Goal: Information Seeking & Learning: Learn about a topic

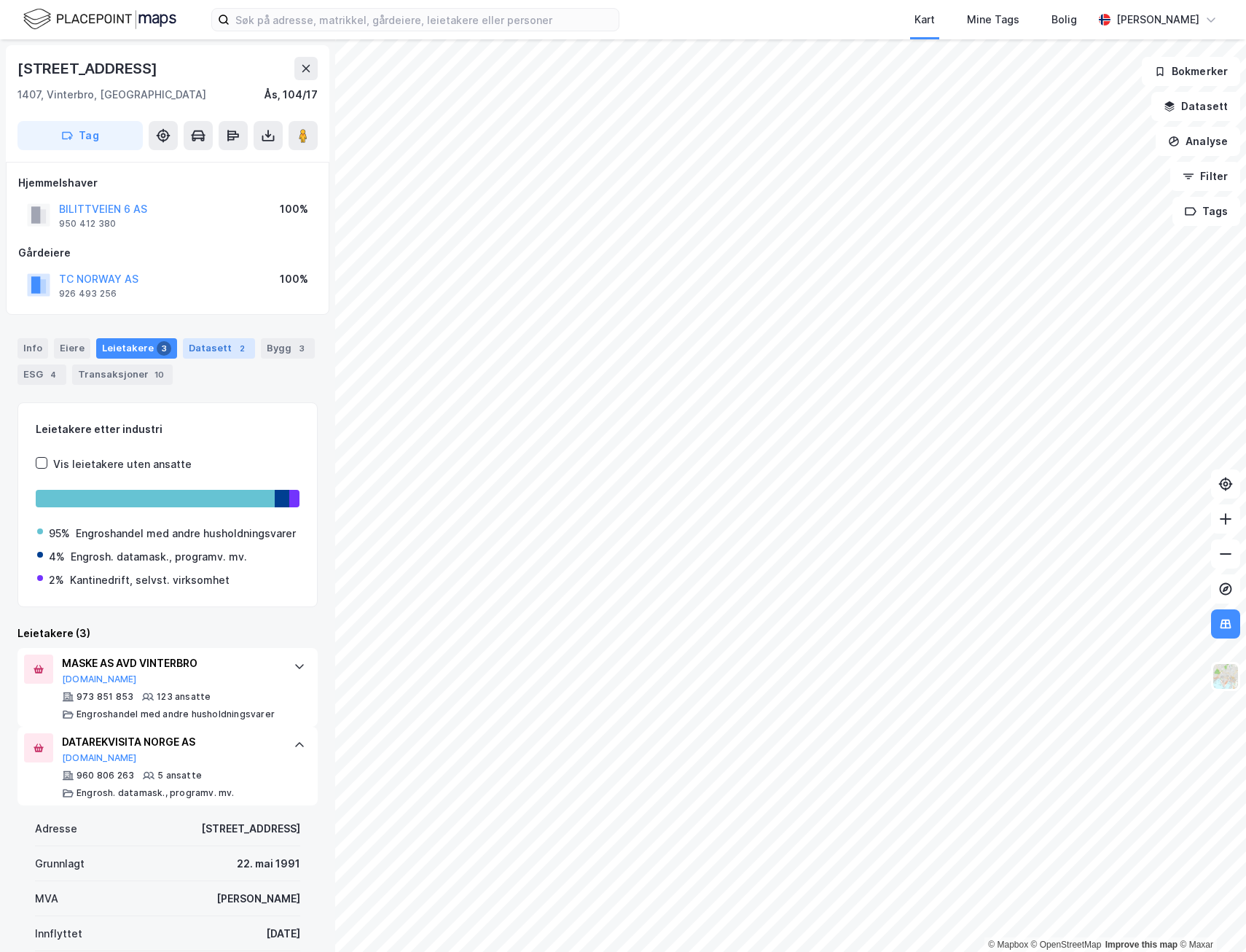
click at [208, 343] on div "Datasett 2" at bounding box center [219, 349] width 72 height 20
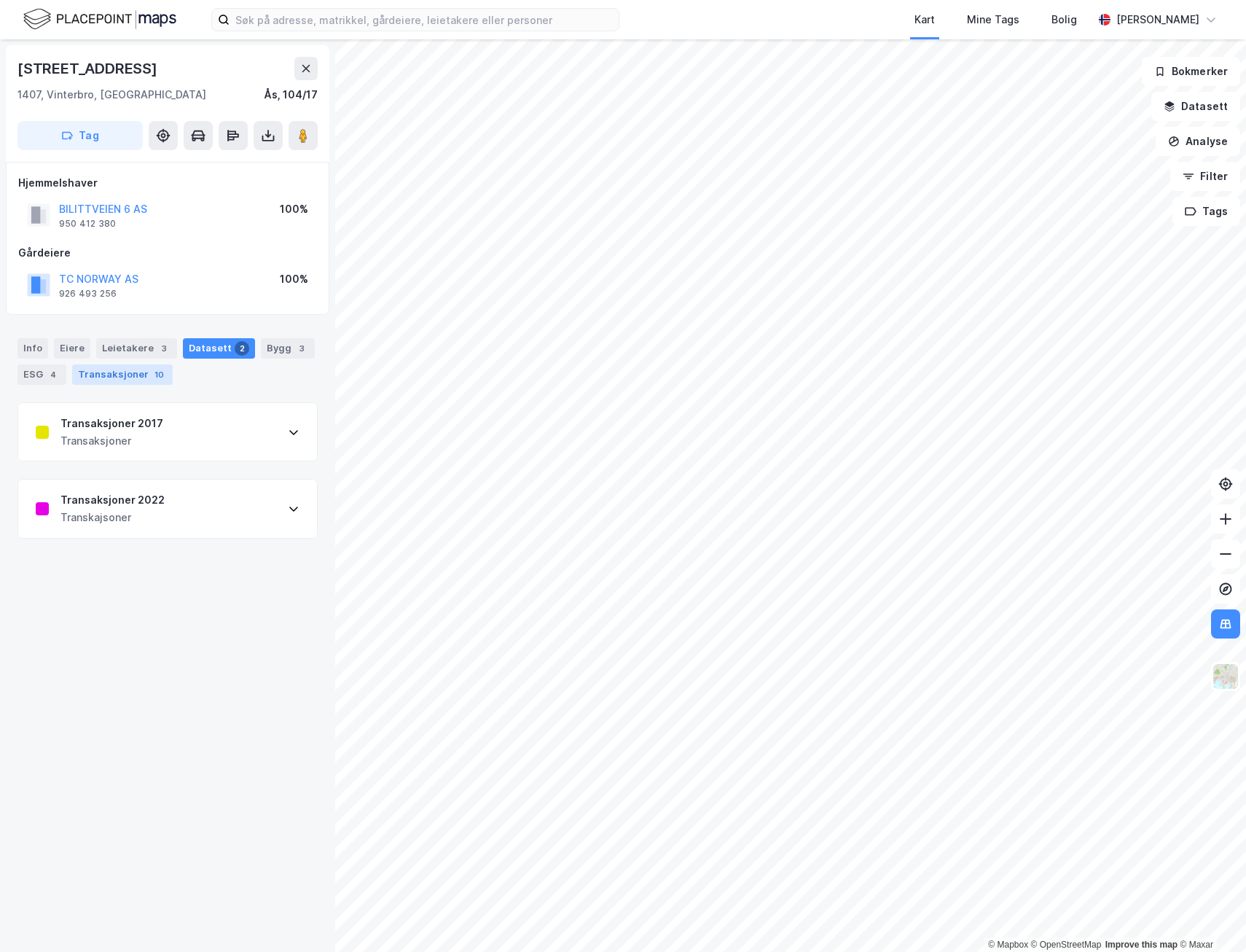
click at [131, 378] on div "Transaksjoner 10" at bounding box center [122, 375] width 100 height 20
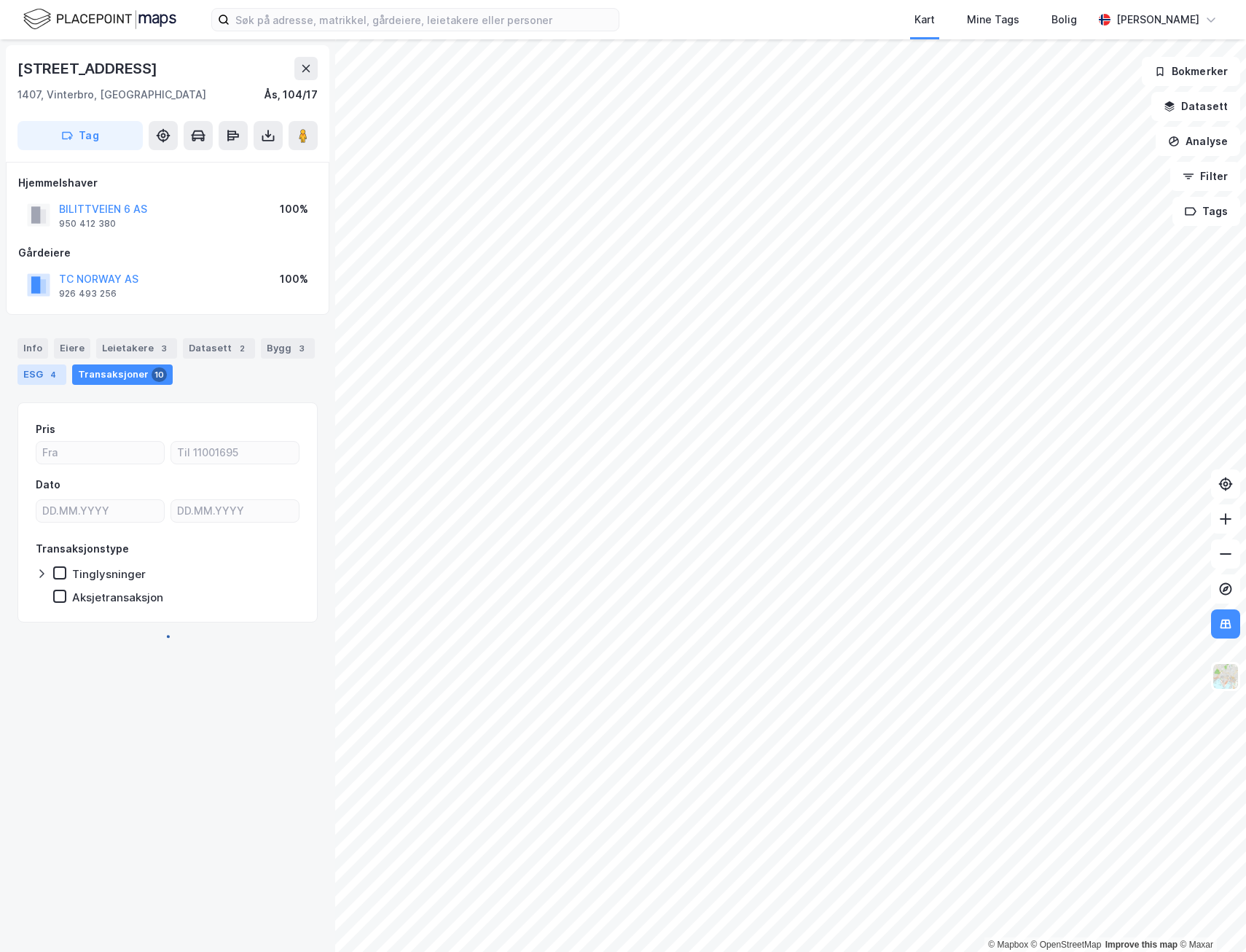
click at [43, 378] on div "ESG 4" at bounding box center [42, 375] width 49 height 20
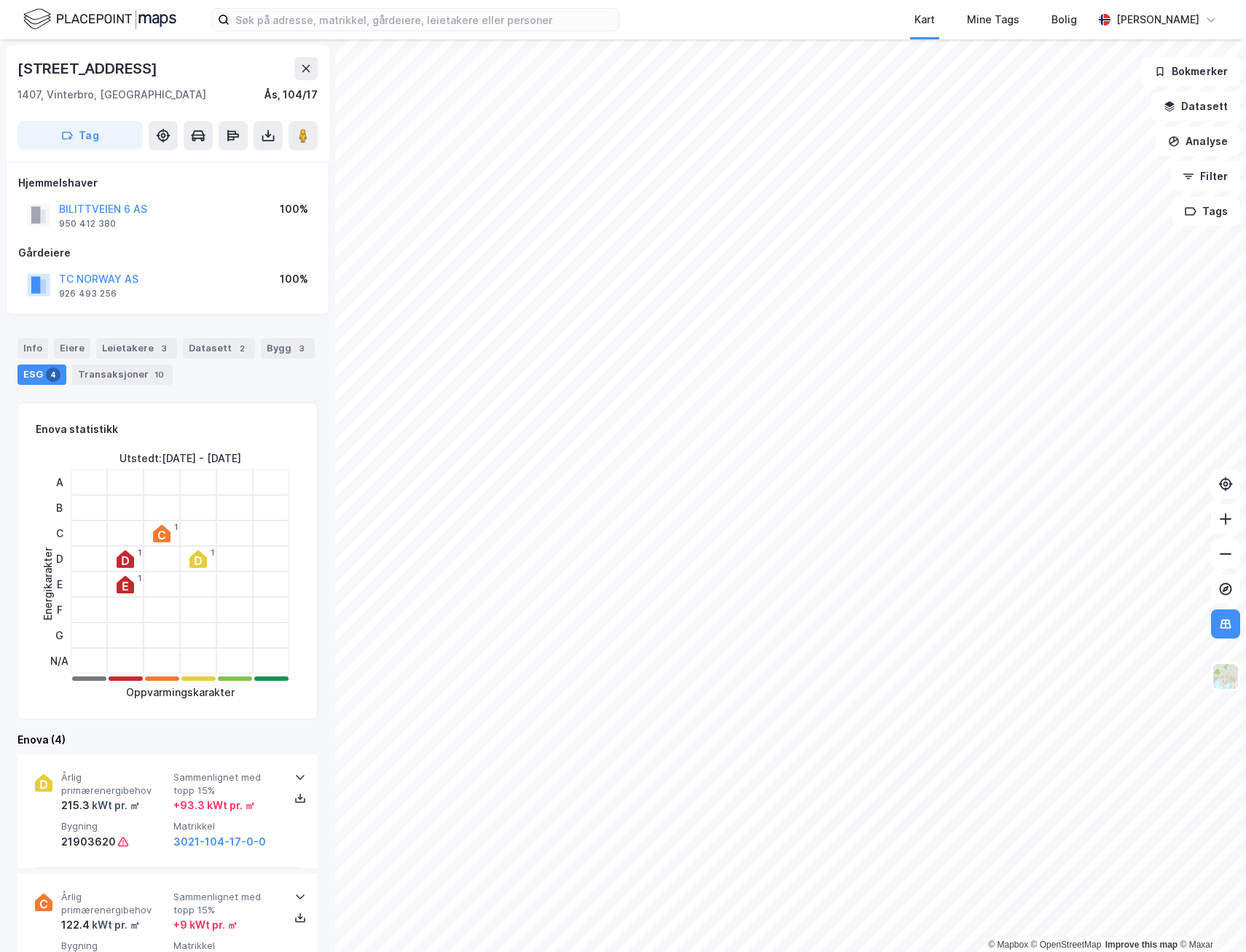
click at [194, 558] on icon at bounding box center [197, 560] width 7 height 9
click at [198, 562] on icon at bounding box center [197, 560] width 7 height 9
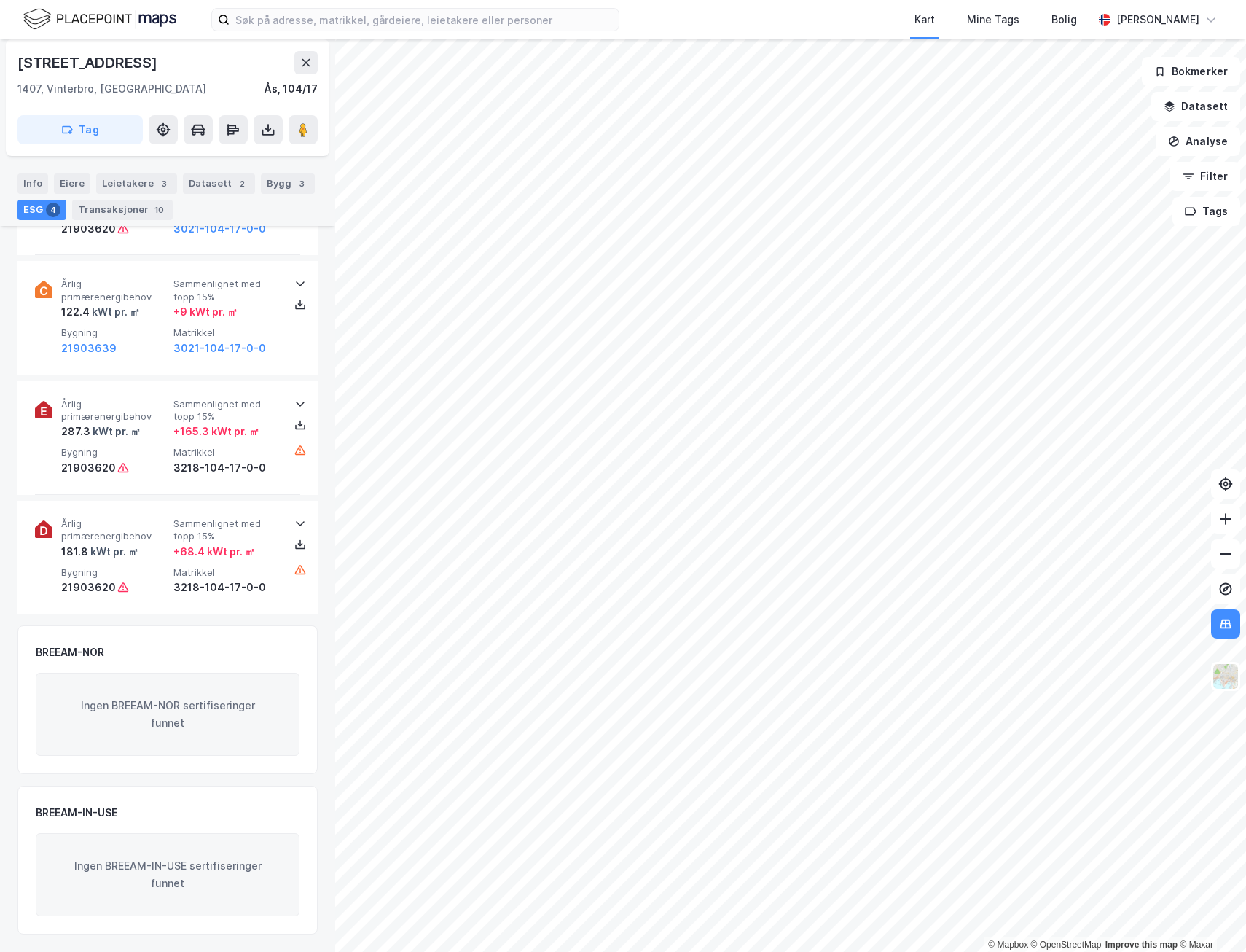
scroll to position [176, 0]
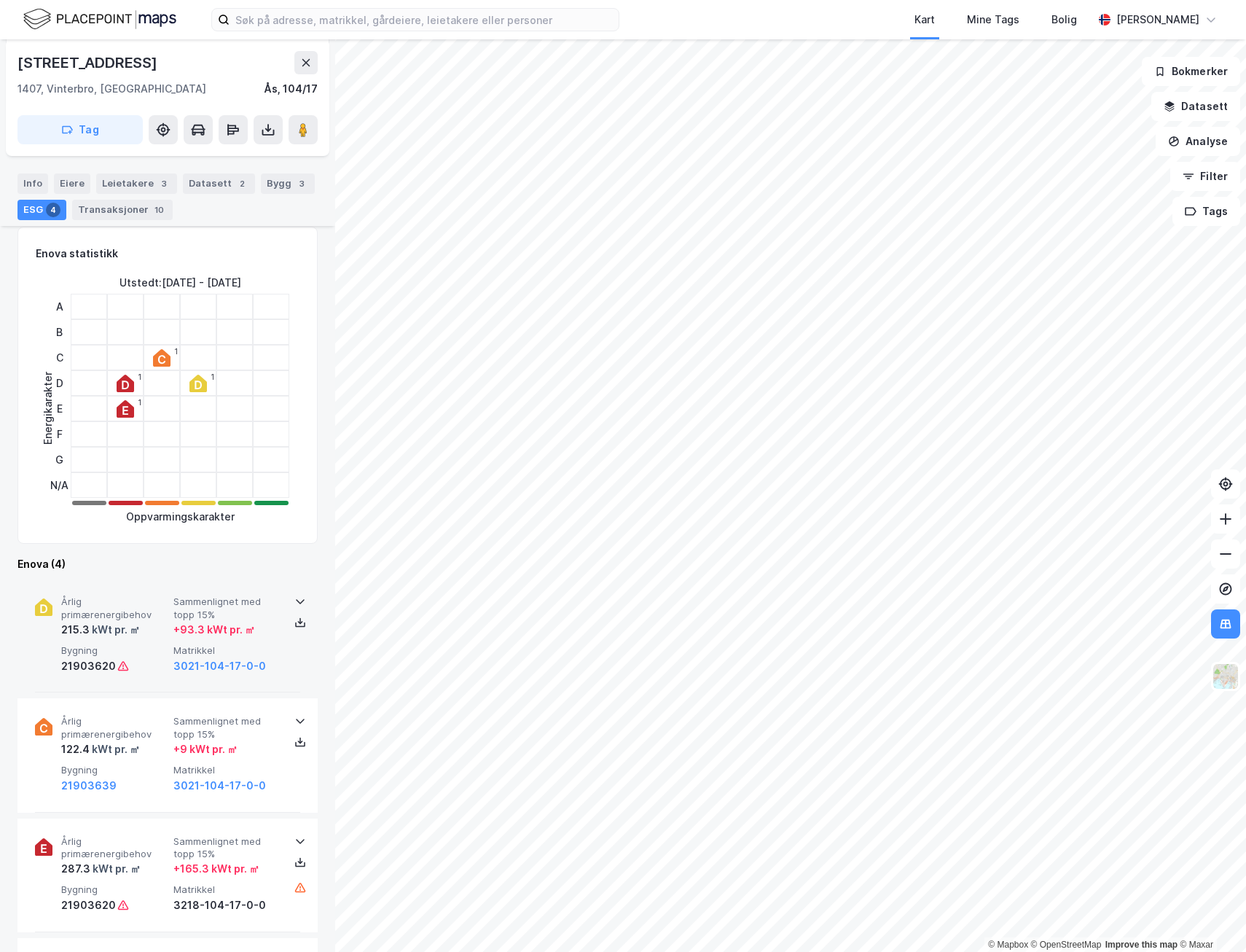
click at [166, 646] on span "Bygning" at bounding box center [114, 650] width 107 height 13
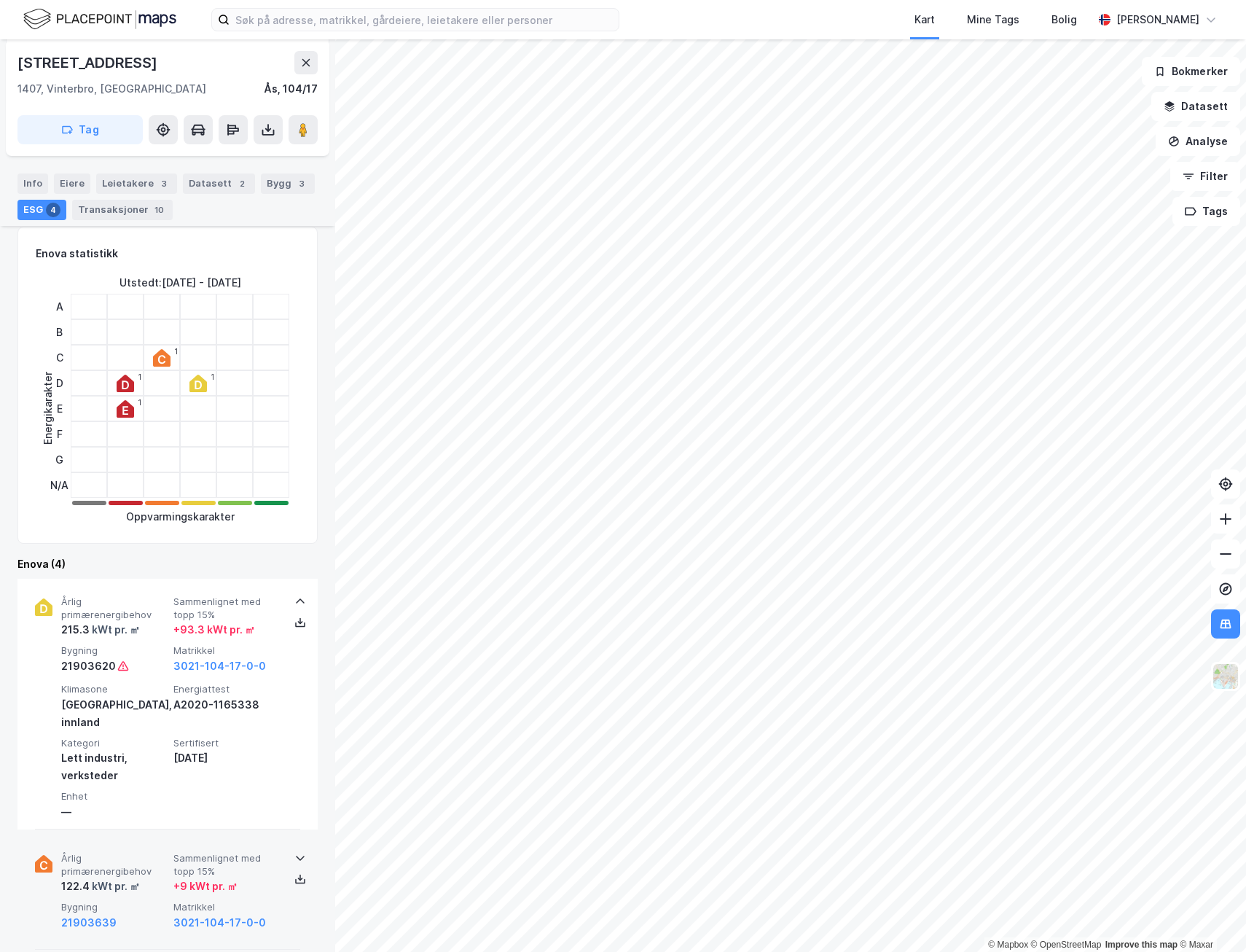
click at [198, 878] on div "+ 9 kWt pr. ㎡" at bounding box center [205, 886] width 64 height 17
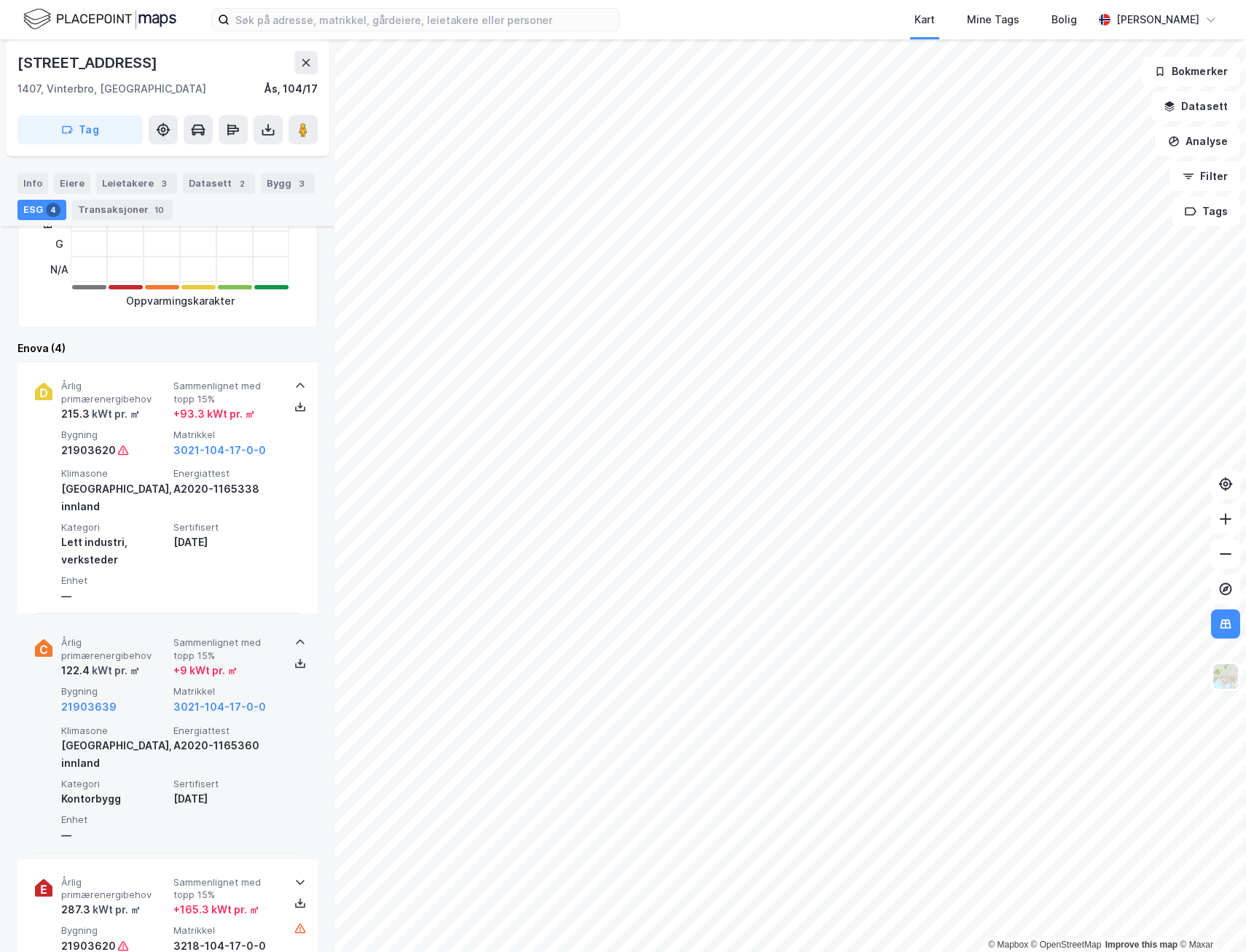
scroll to position [394, 0]
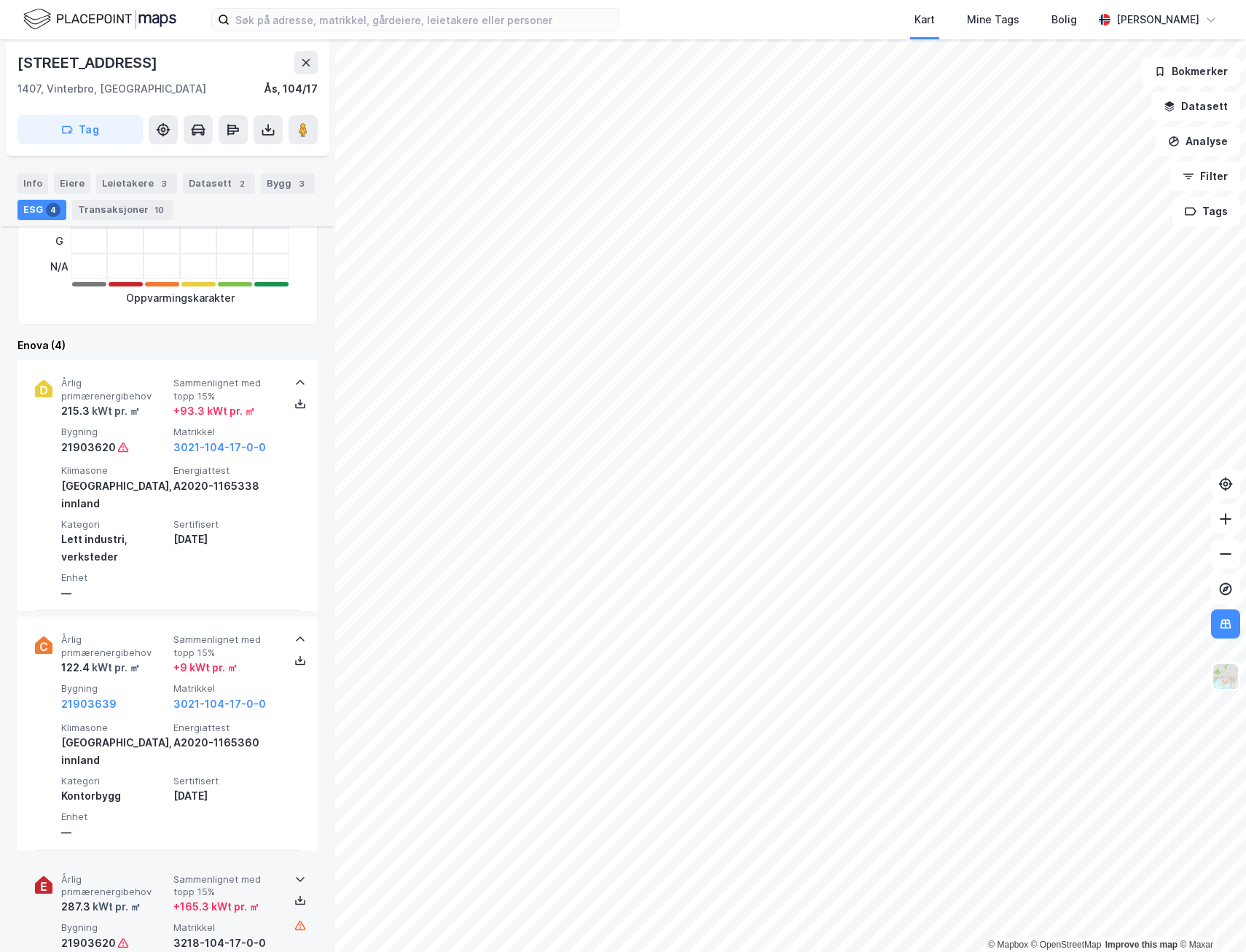
click at [168, 885] on div "Årlig primærenergibehov 287.3 kWt pr. ㎡ Sammenlignet med topp 15% + 165.3 kWt p…" at bounding box center [170, 912] width 219 height 78
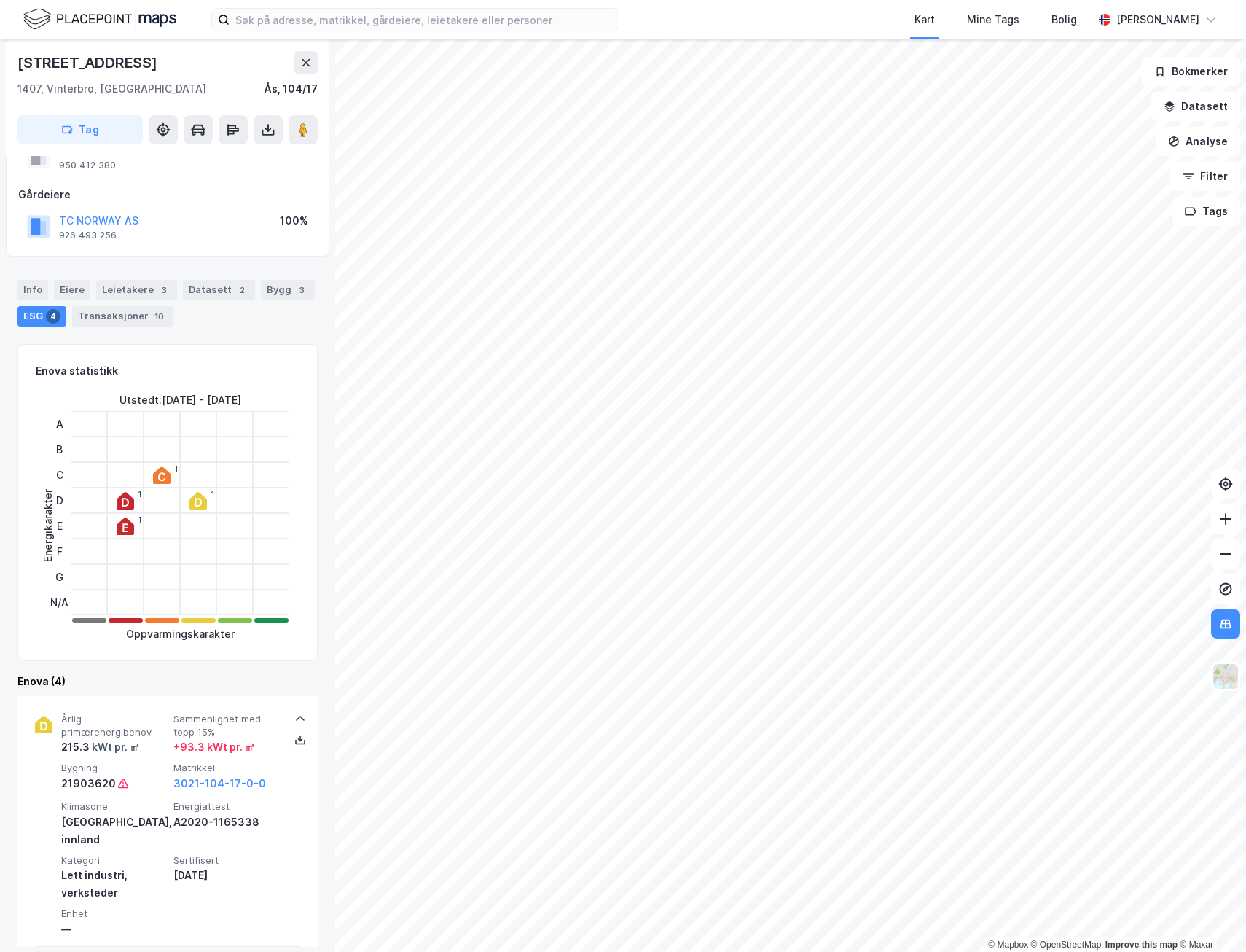
scroll to position [0, 0]
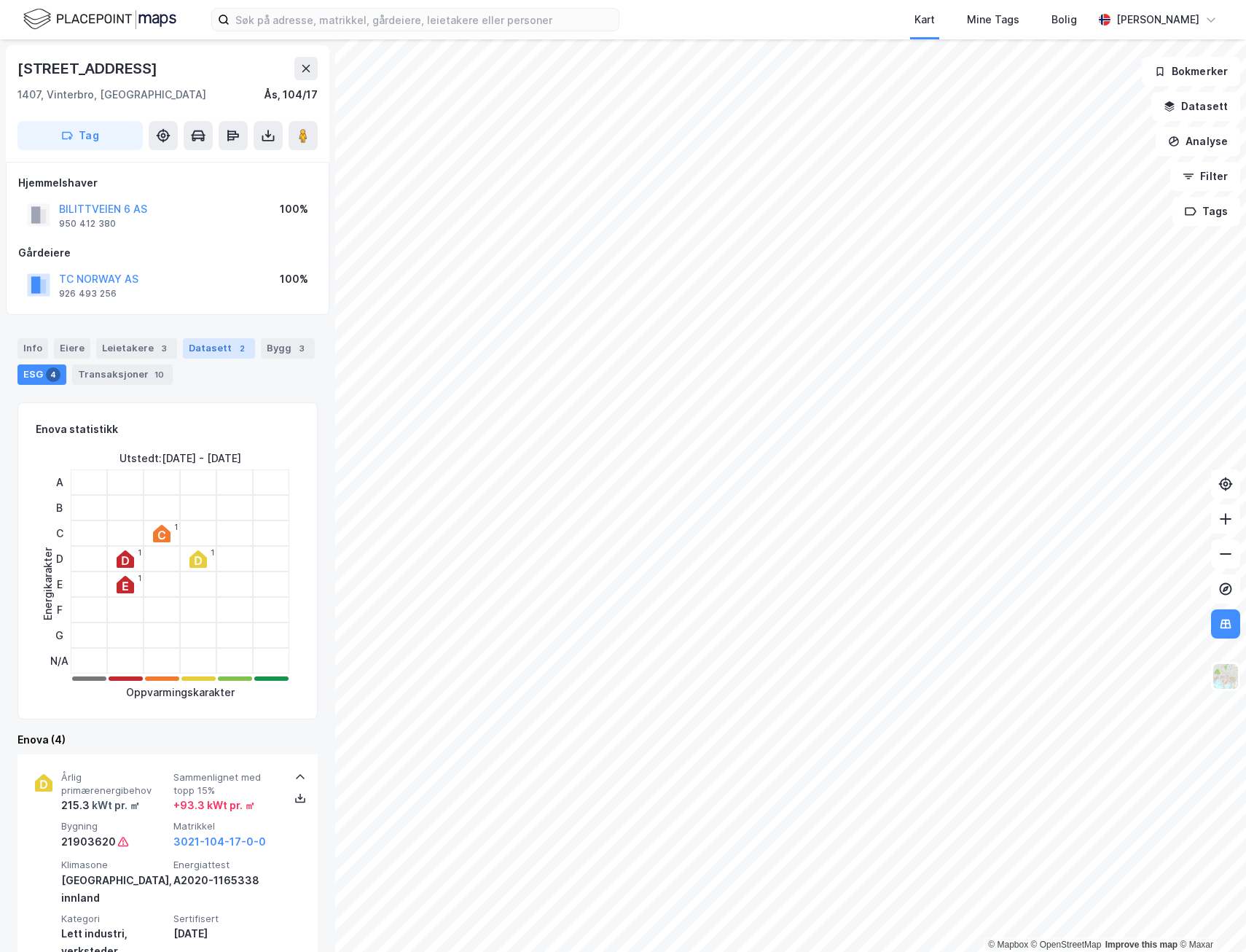
click at [193, 349] on div "Datasett 2" at bounding box center [219, 349] width 72 height 20
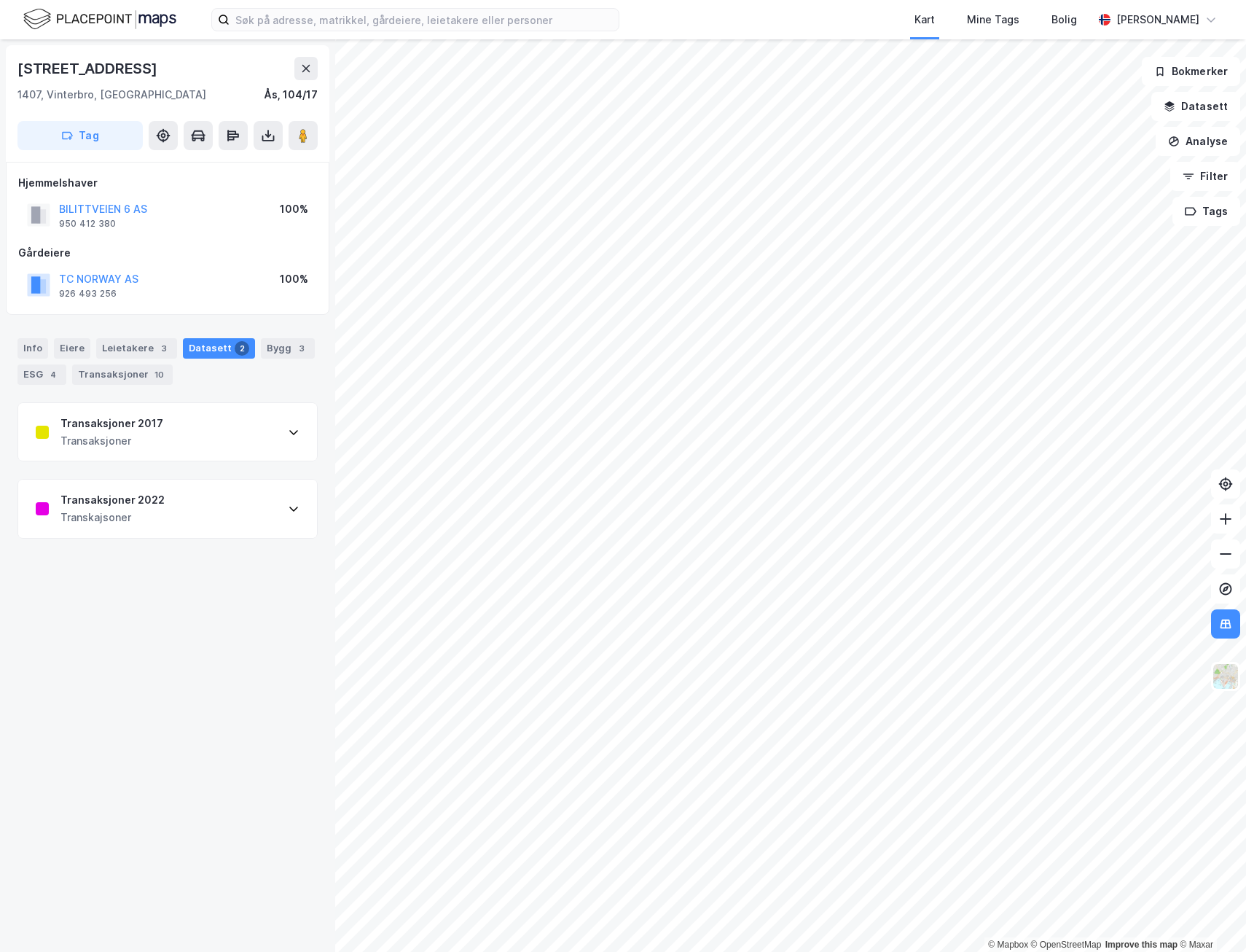
click at [208, 516] on div "Transaksjoner 2022 Transkajsoner" at bounding box center [167, 509] width 299 height 58
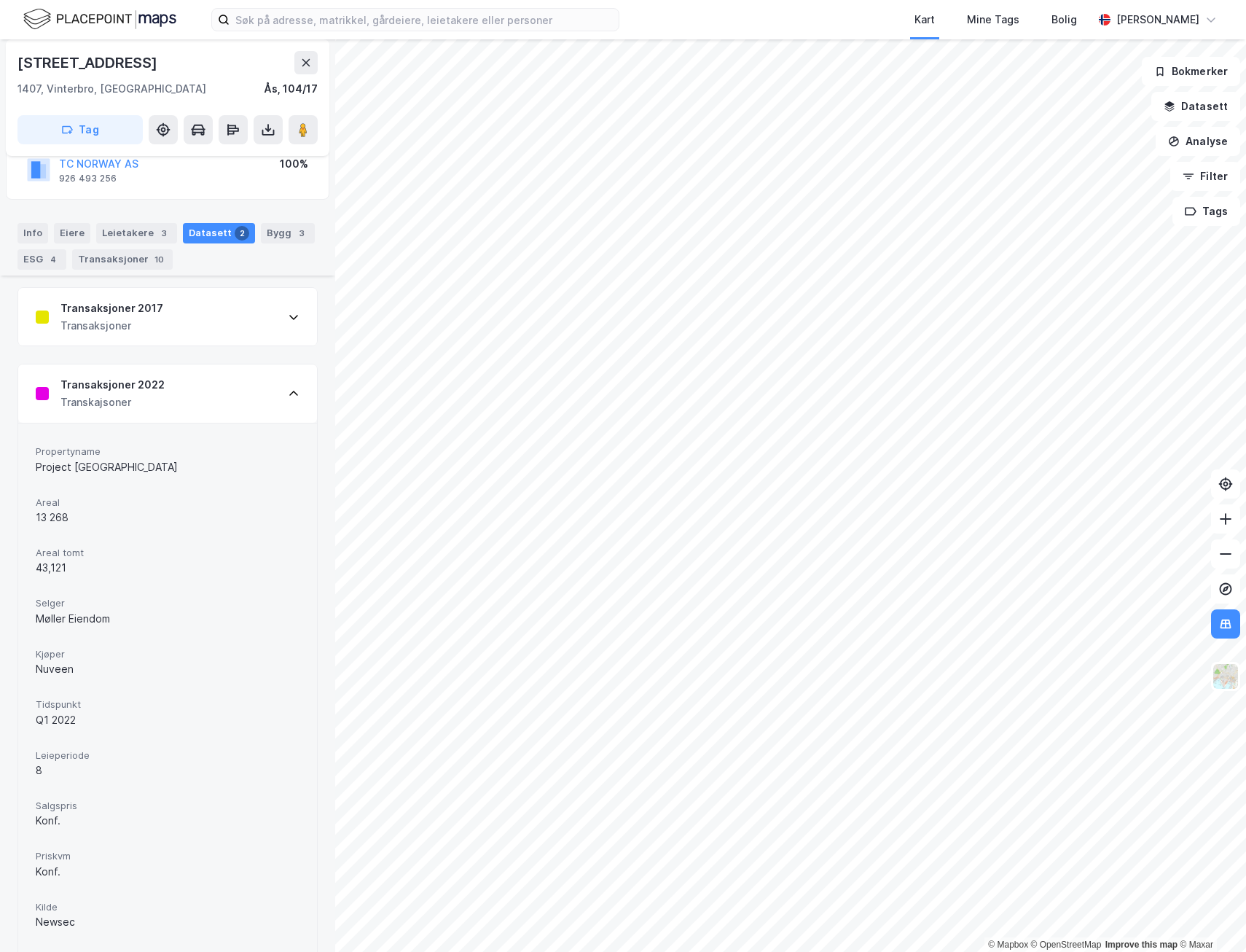
scroll to position [184, 0]
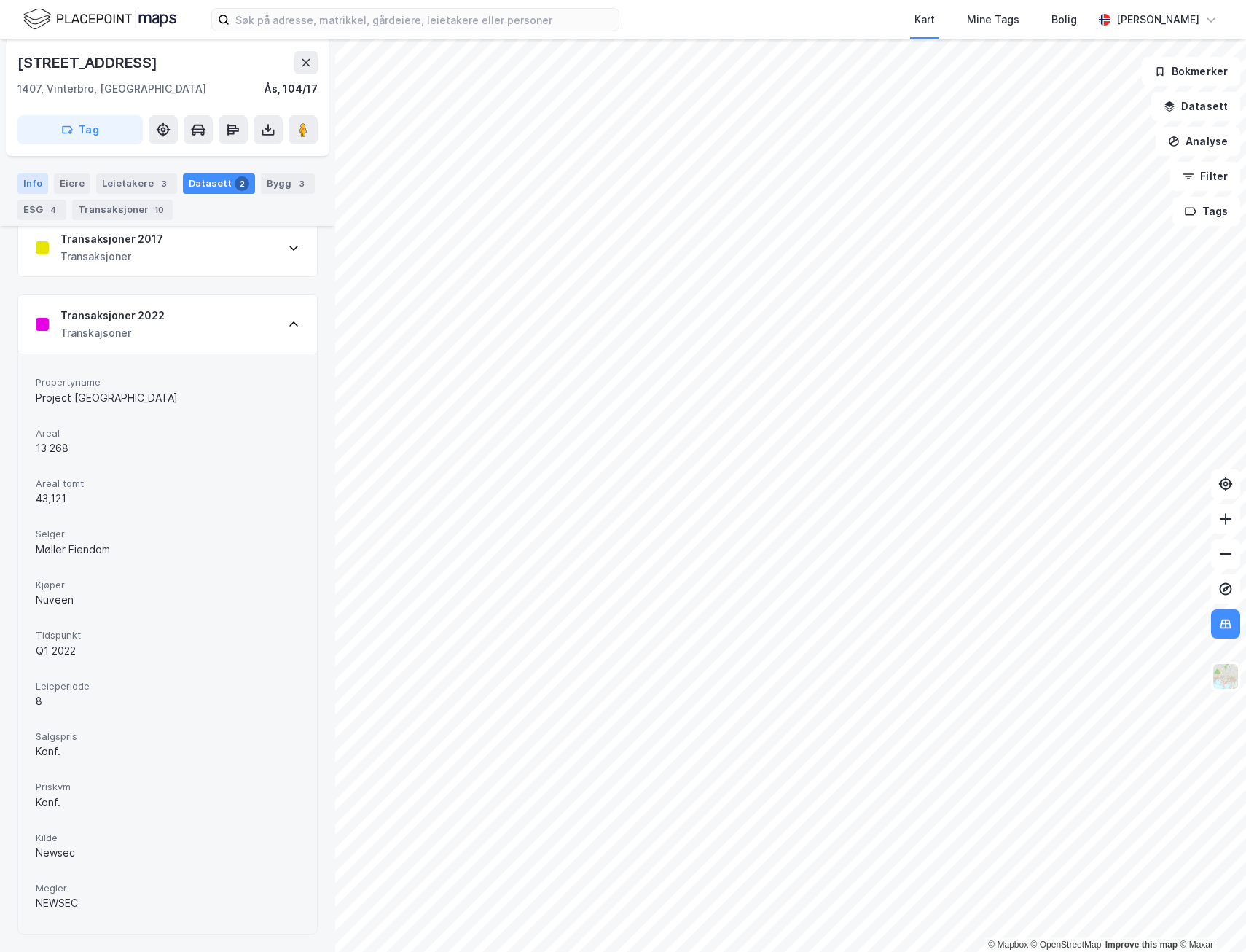
click at [18, 186] on div "Info" at bounding box center [32, 183] width 31 height 20
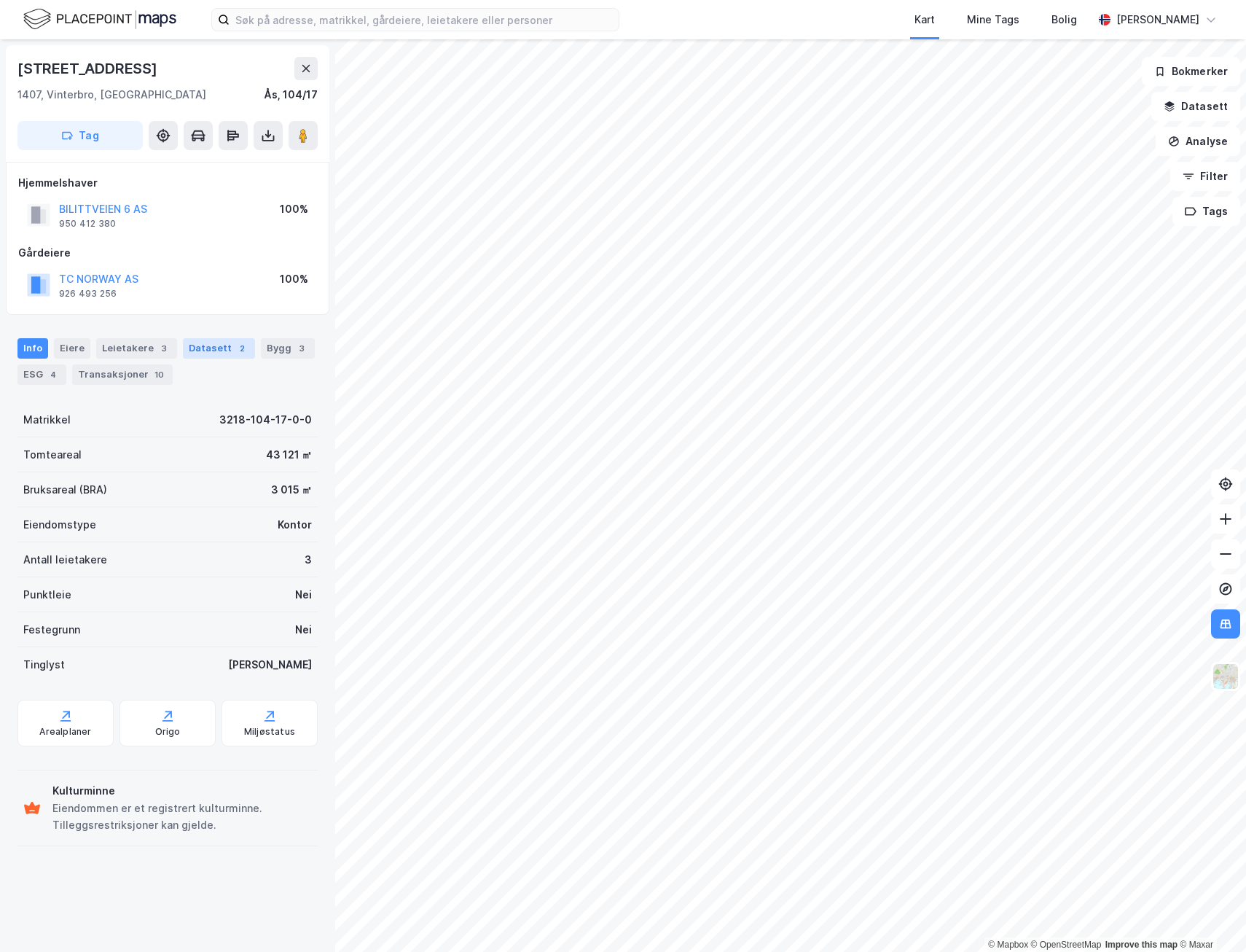
click at [234, 352] on div "2" at bounding box center [241, 348] width 15 height 15
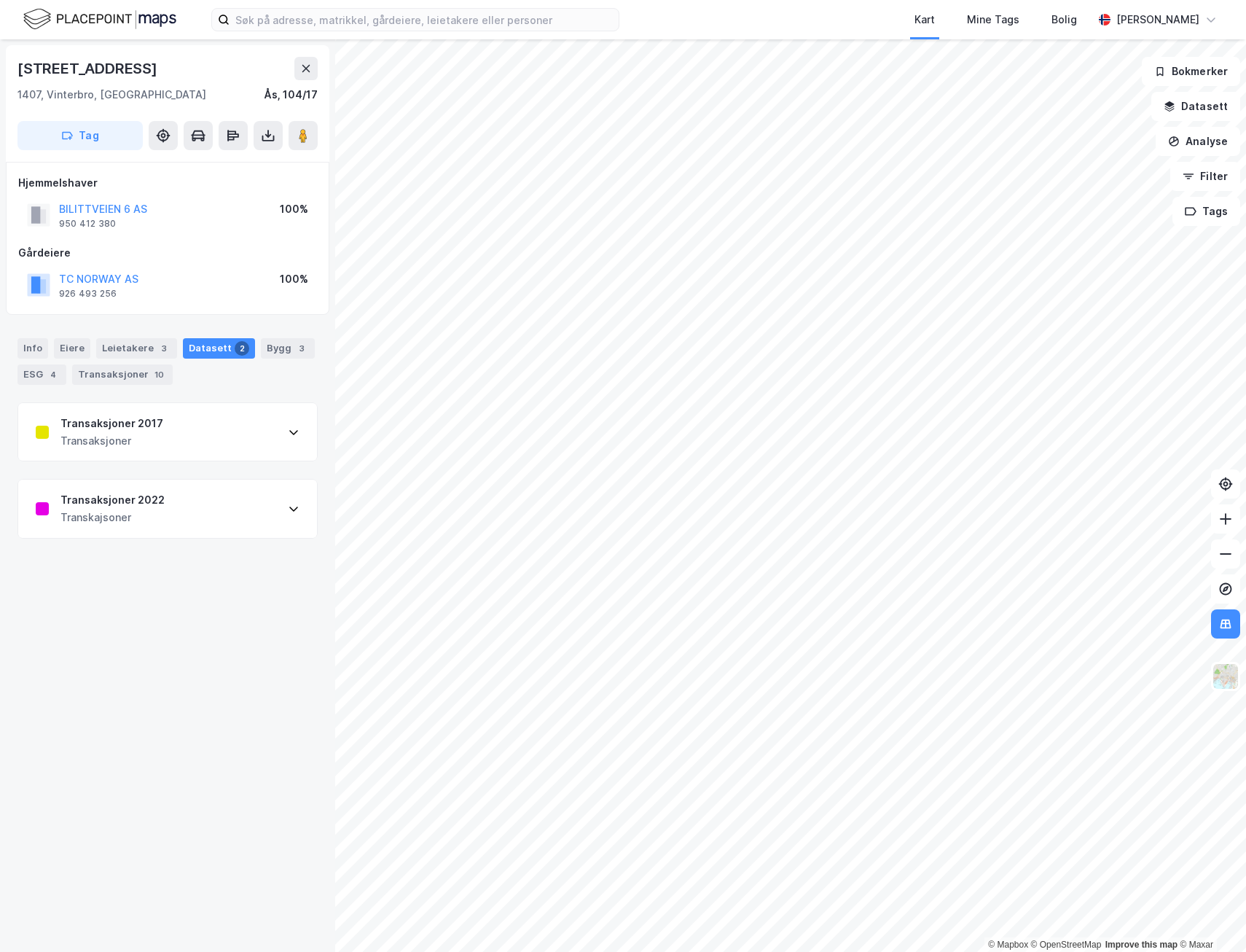
click at [176, 512] on div "Transaksjoner 2022 Transkajsoner" at bounding box center [167, 509] width 299 height 58
click at [195, 437] on div "Transaksjoner 2017 Transaksjoner" at bounding box center [167, 432] width 299 height 58
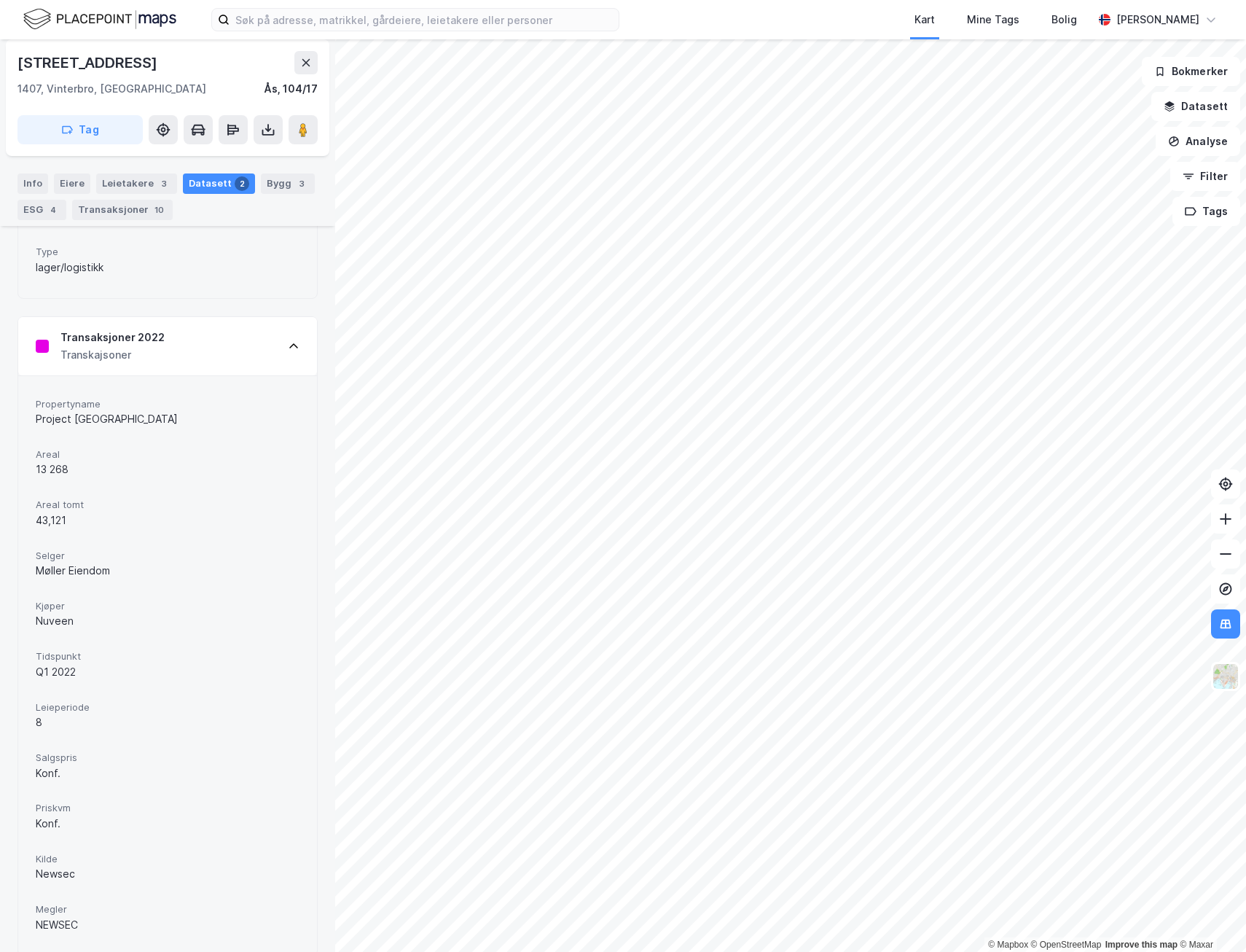
scroll to position [664, 0]
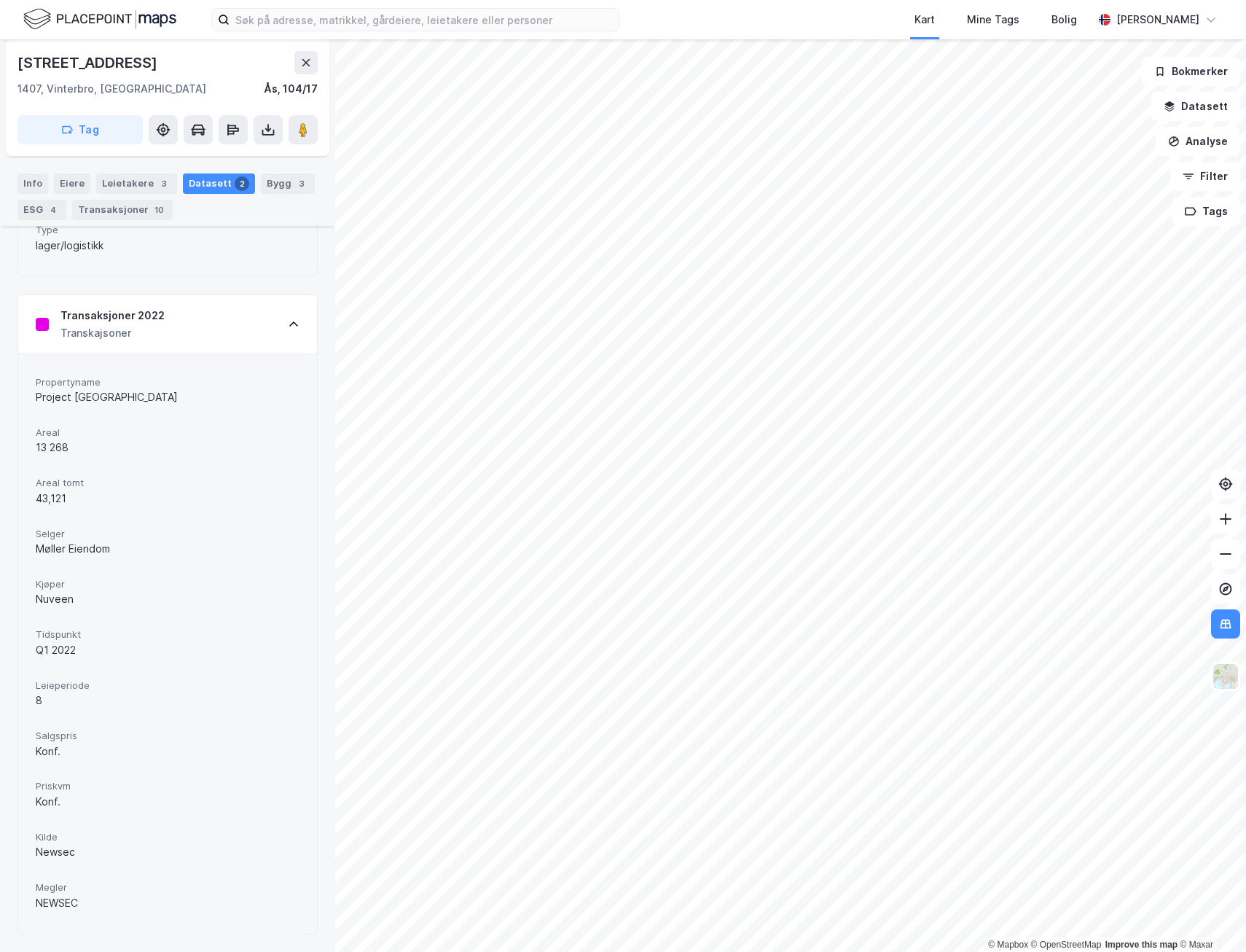
click at [59, 603] on div "Nuveen" at bounding box center [168, 599] width 264 height 17
copy div "Nuveen"
click at [140, 216] on div "Transaksjoner 10" at bounding box center [122, 210] width 100 height 20
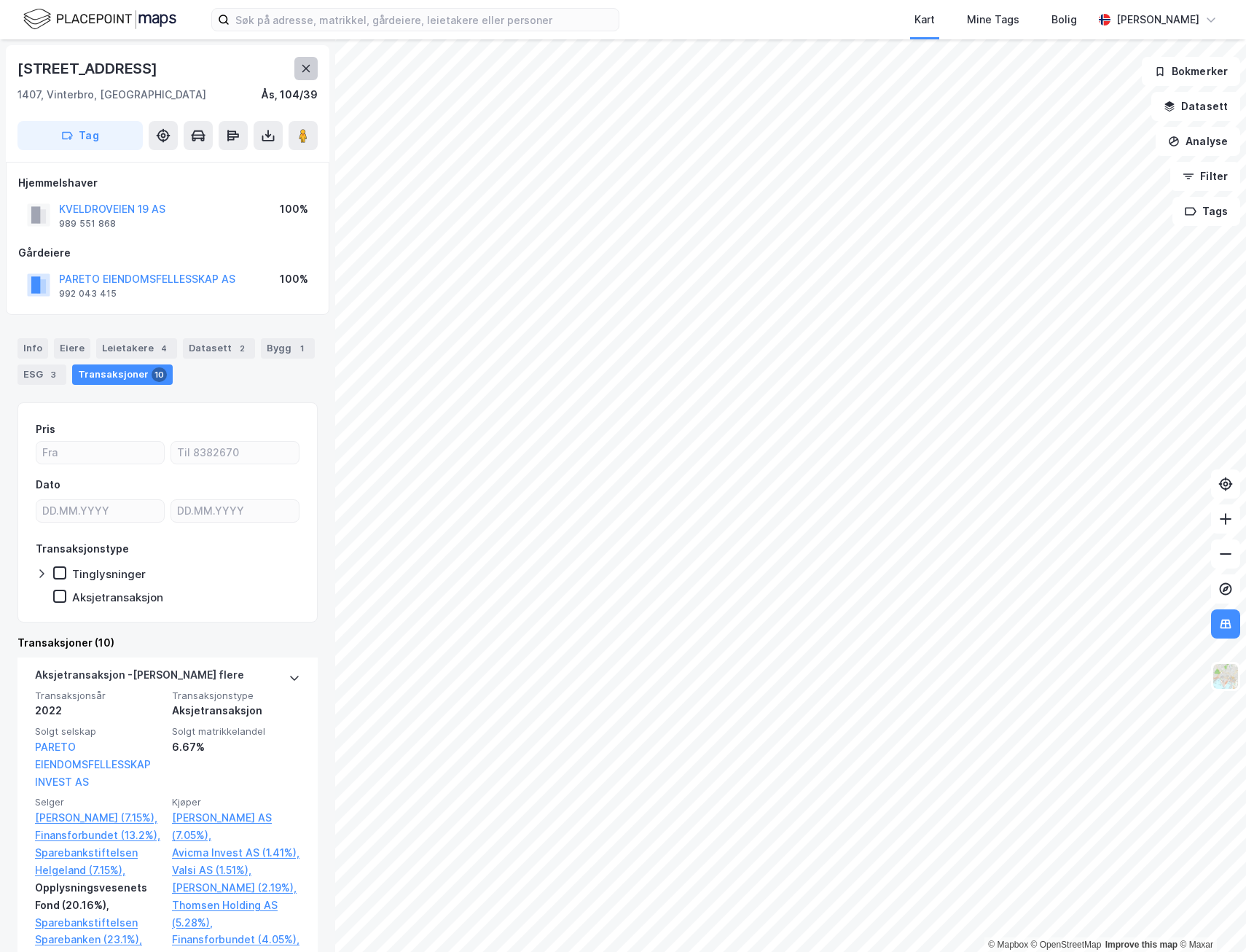
click at [317, 72] on button at bounding box center [306, 69] width 24 height 24
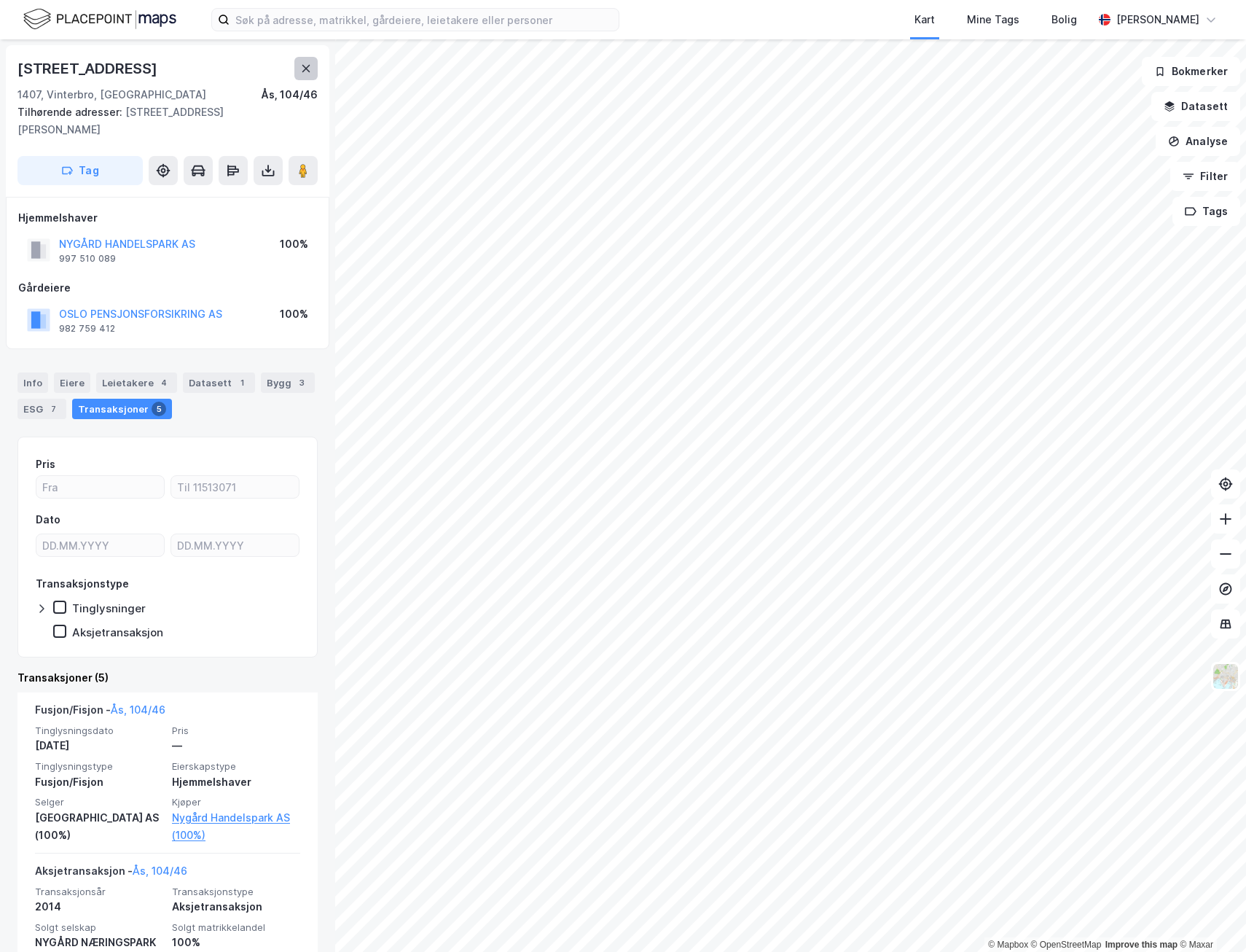
click at [314, 68] on button at bounding box center [306, 69] width 24 height 24
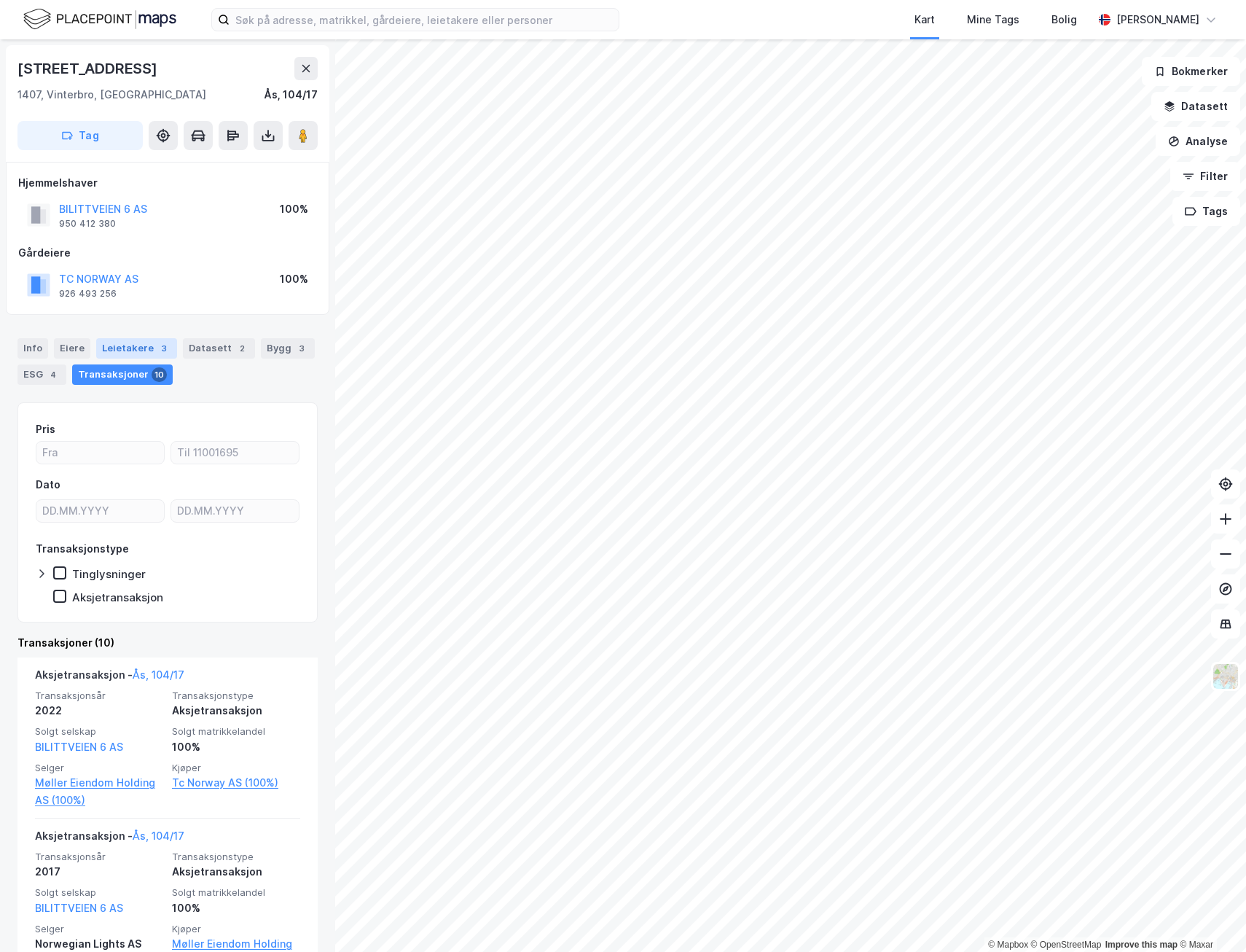
click at [141, 351] on div "Leietakere 3" at bounding box center [136, 349] width 81 height 20
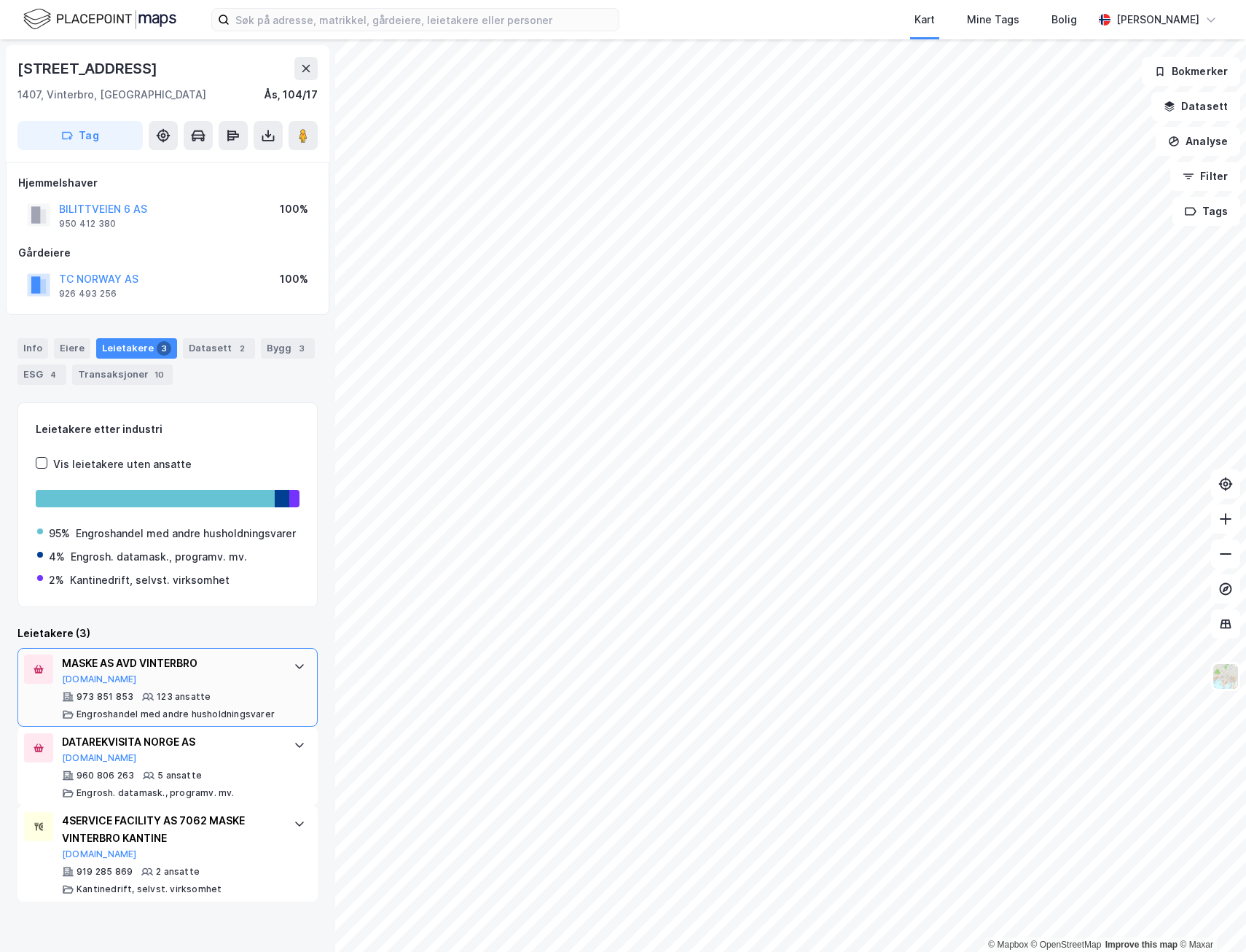
click at [295, 669] on icon at bounding box center [299, 666] width 9 height 5
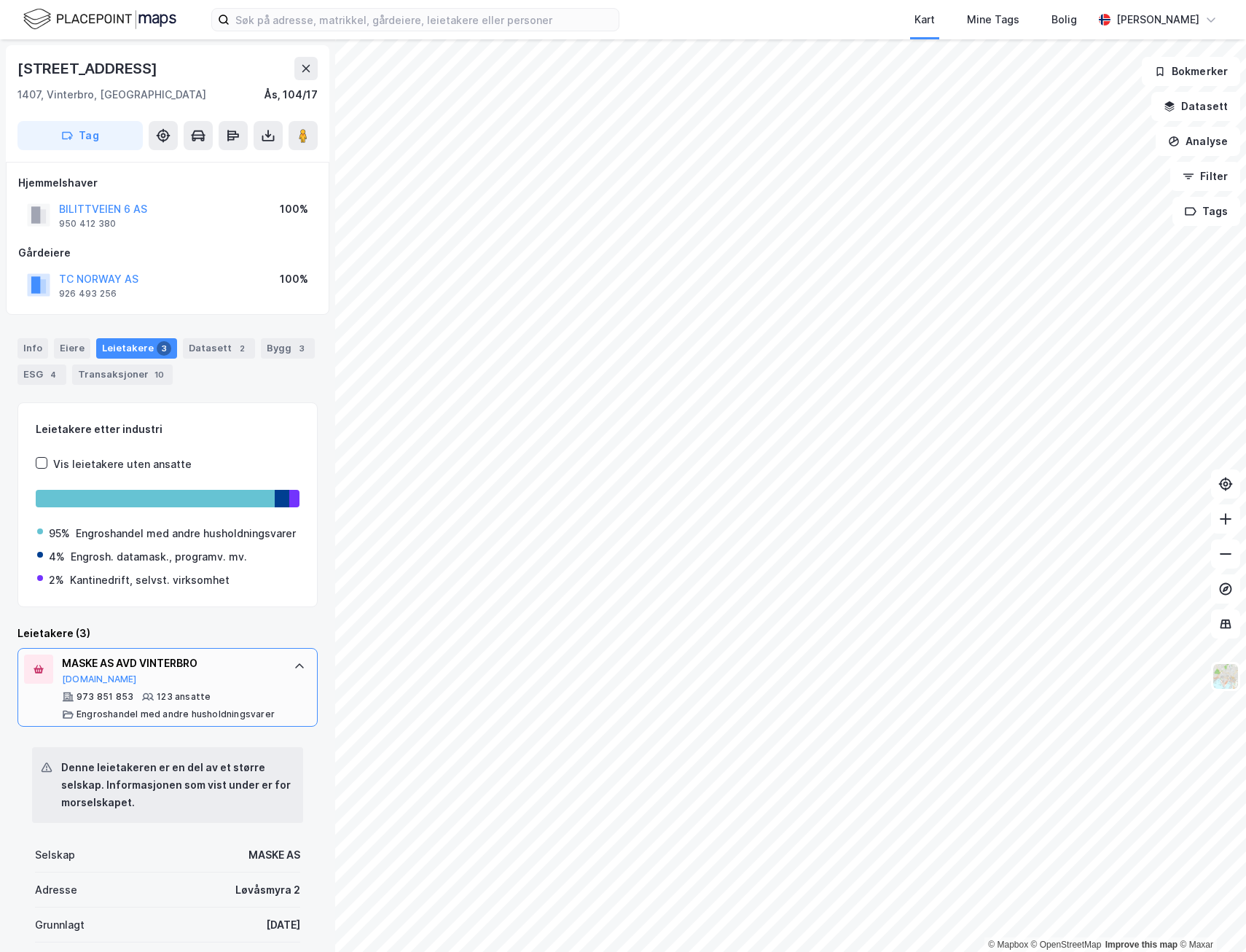
click at [294, 672] on icon at bounding box center [299, 666] width 12 height 12
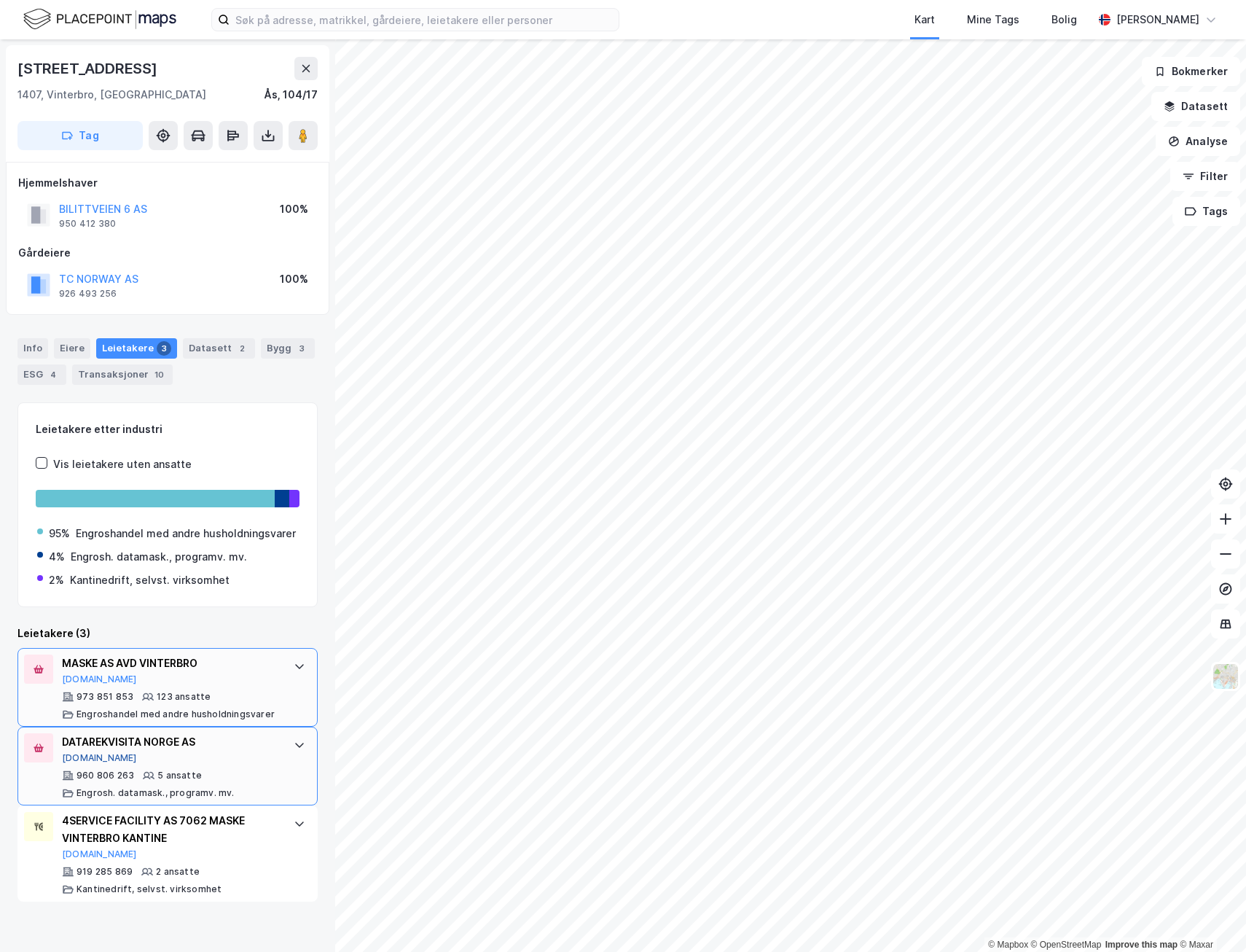
click at [74, 764] on button "[DOMAIN_NAME]" at bounding box center [100, 758] width 75 height 12
